Goal: Task Accomplishment & Management: Use online tool/utility

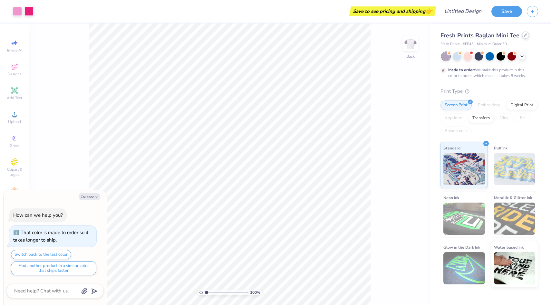
click at [524, 35] on icon at bounding box center [524, 34] width 3 height 3
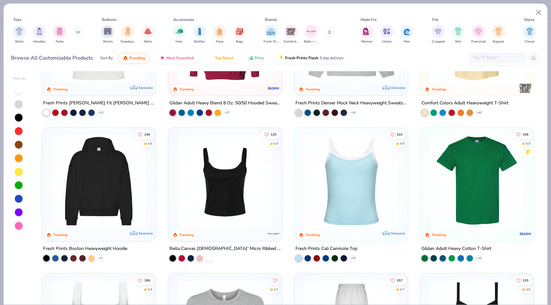
scroll to position [94, 0]
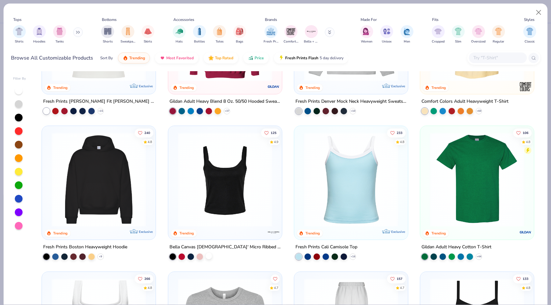
click at [210, 256] on div at bounding box center [208, 256] width 6 height 6
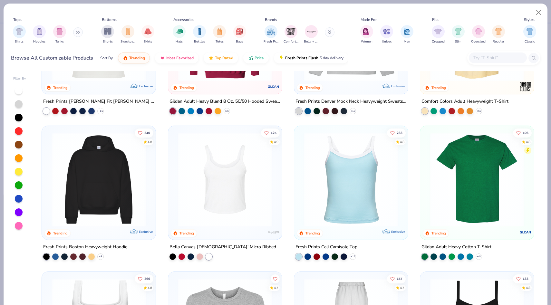
click at [200, 212] on img at bounding box center [224, 179] width 101 height 94
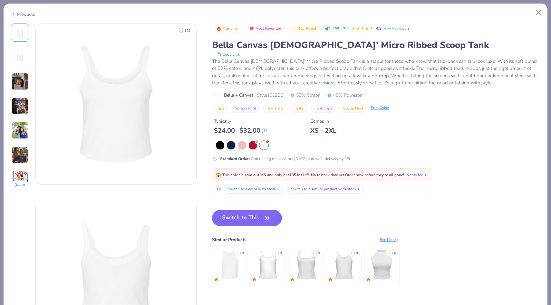
click at [246, 222] on button "Switch to This" at bounding box center [247, 218] width 70 height 16
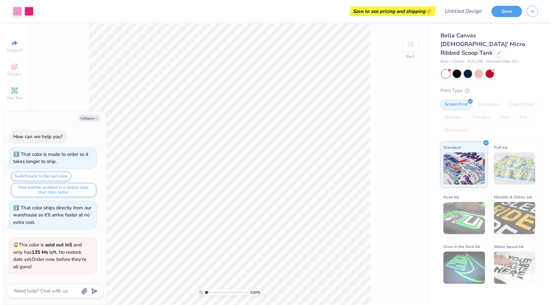
scroll to position [44, 0]
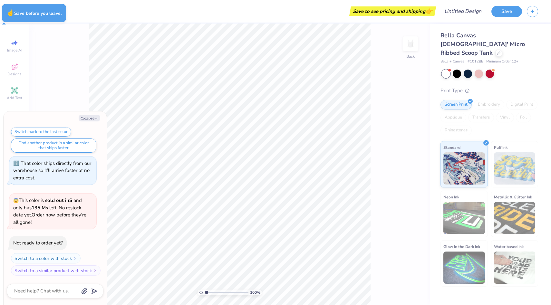
type textarea "x"
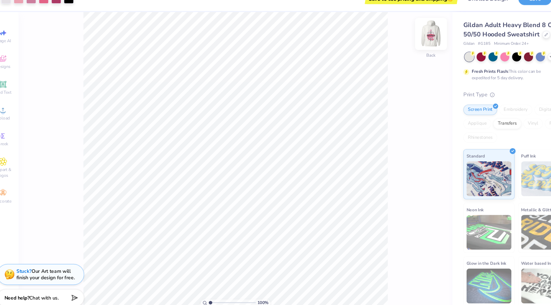
click at [404, 40] on img at bounding box center [410, 44] width 26 height 26
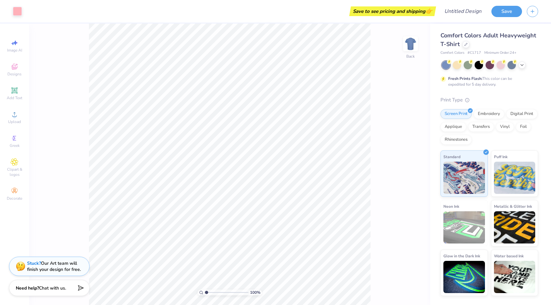
click at [468, 47] on div "Comfort Colors Adult Heavyweight T-Shirt" at bounding box center [489, 39] width 98 height 17
click at [465, 43] on icon at bounding box center [465, 43] width 3 height 3
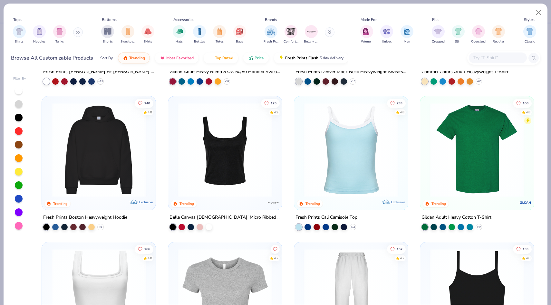
scroll to position [125, 0]
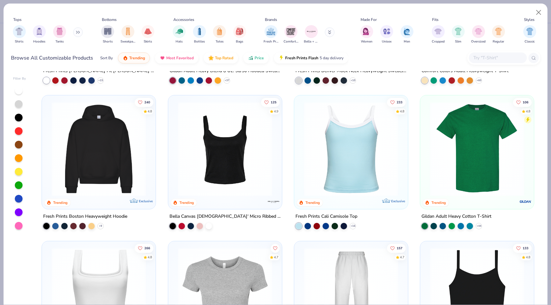
click at [213, 222] on div "Bella Canvas [DEMOGRAPHIC_DATA]' Micro Ribbed Scoop Tank" at bounding box center [225, 220] width 114 height 17
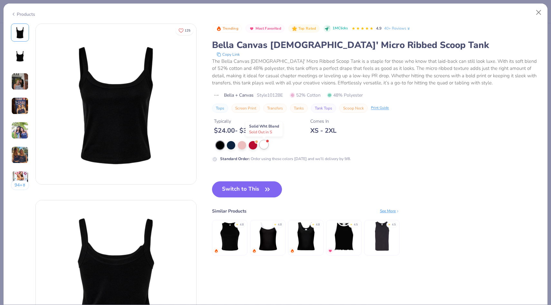
click at [262, 146] on div at bounding box center [263, 144] width 8 height 8
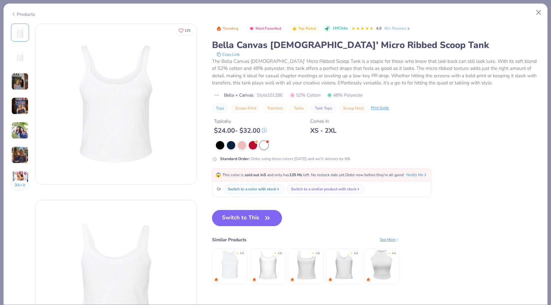
click at [249, 218] on button "Switch to This" at bounding box center [247, 218] width 70 height 16
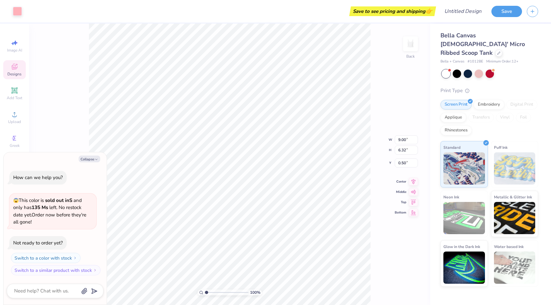
type textarea "x"
type input "6.15"
type input "4.32"
type input "2.66"
type textarea "x"
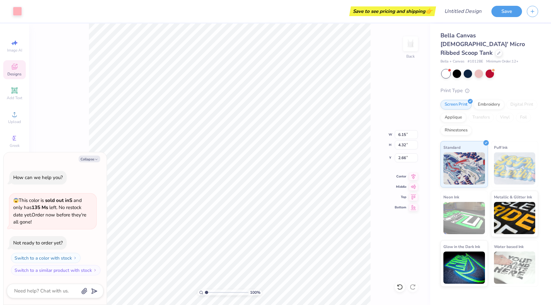
type input "1.18"
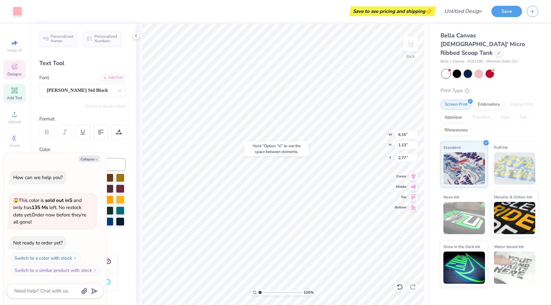
type textarea "x"
type input "2.76"
type textarea "x"
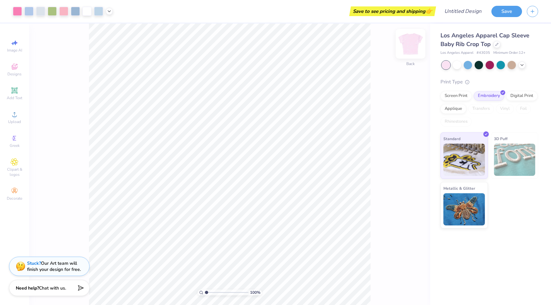
click at [411, 43] on img at bounding box center [410, 44] width 26 height 26
click at [411, 43] on img at bounding box center [410, 43] width 13 height 13
click at [409, 40] on img at bounding box center [410, 44] width 26 height 26
click at [495, 48] on div "Los Angeles Apparel Cap Sleeve Baby Rib Crop Top" at bounding box center [489, 39] width 98 height 17
click at [494, 42] on div at bounding box center [496, 43] width 7 height 7
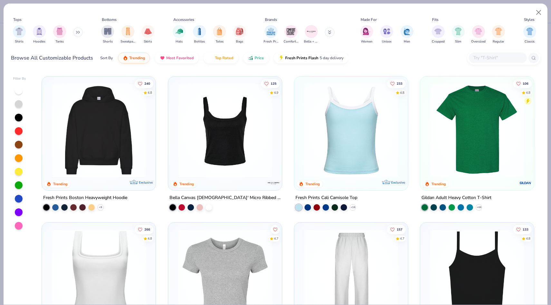
scroll to position [184, 0]
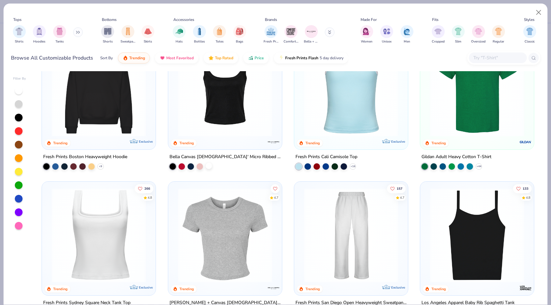
click at [206, 166] on div at bounding box center [208, 166] width 6 height 6
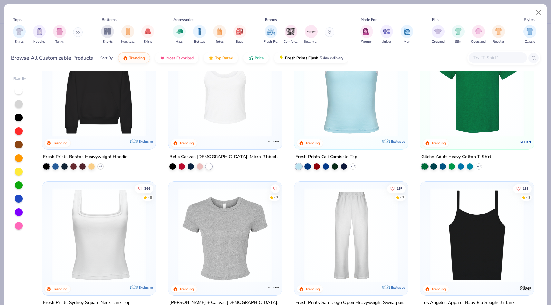
click at [204, 136] on div at bounding box center [224, 91] width 107 height 104
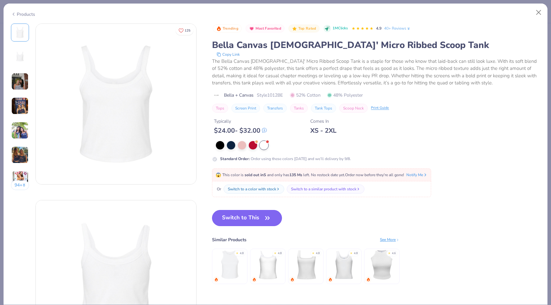
click at [260, 223] on button "Switch to This" at bounding box center [247, 218] width 70 height 16
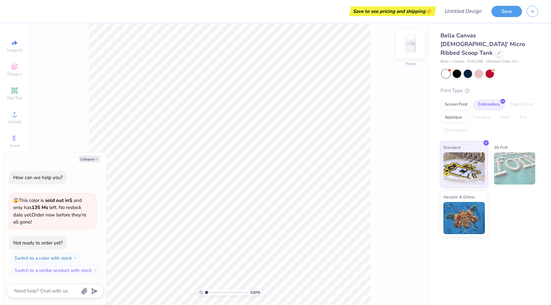
click at [407, 47] on img at bounding box center [410, 44] width 26 height 26
click at [87, 157] on button "Collapse" at bounding box center [90, 158] width 22 height 7
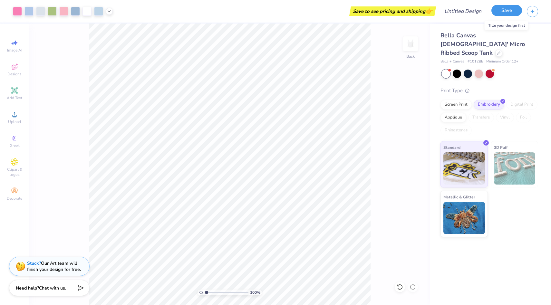
click at [508, 8] on button "Save" at bounding box center [506, 10] width 31 height 11
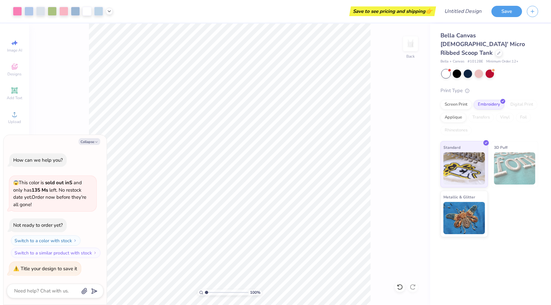
click at [83, 68] on div "100 % Back" at bounding box center [229, 164] width 401 height 281
type textarea "x"
